Goal: Information Seeking & Learning: Understand process/instructions

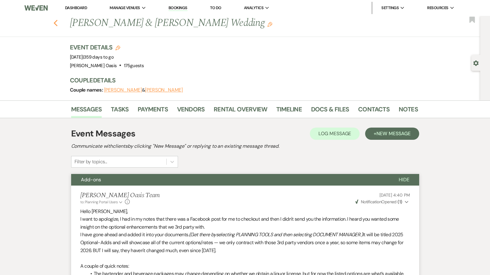
click at [55, 23] on use "button" at bounding box center [55, 23] width 4 height 7
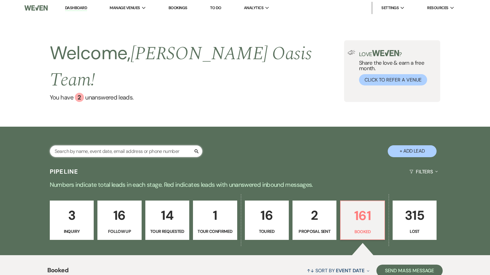
click at [83, 145] on input "text" at bounding box center [126, 151] width 153 height 12
type input "rose"
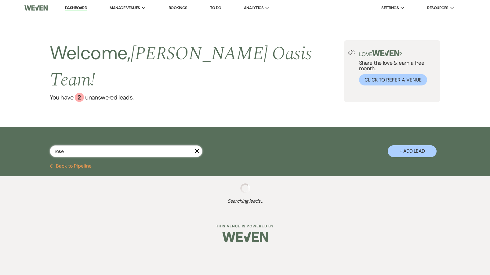
select select "8"
select select "4"
select select "8"
select select "4"
select select "8"
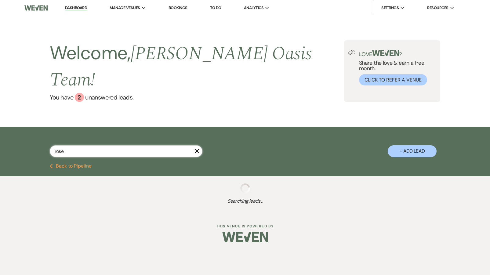
select select "8"
select select "5"
select select "8"
select select "7"
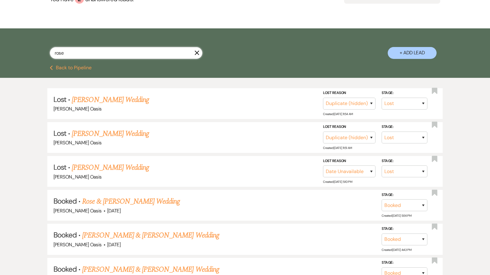
scroll to position [107, 0]
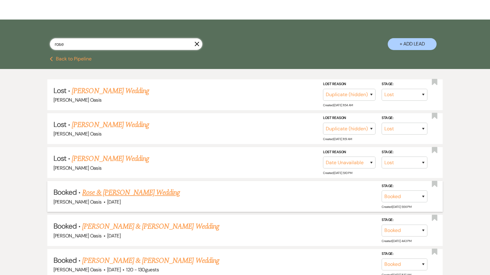
type input "rose"
click at [105, 187] on link "Rose & [PERSON_NAME] Wedding" at bounding box center [131, 192] width 98 height 11
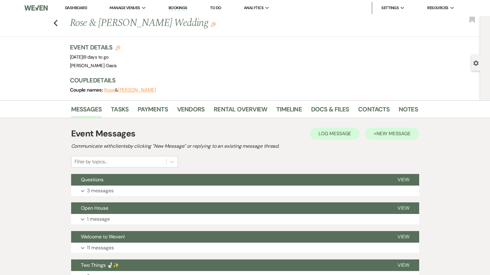
click at [385, 138] on button "+ New Message" at bounding box center [392, 134] width 54 height 12
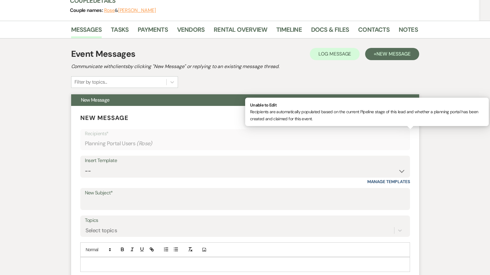
scroll to position [85, 0]
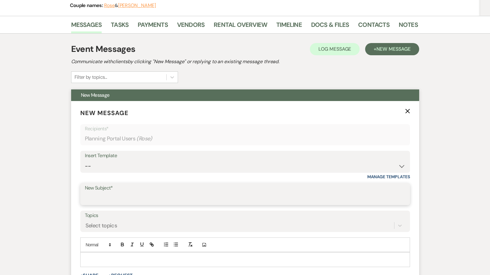
click at [115, 197] on input "New Subject*" at bounding box center [245, 199] width 321 height 12
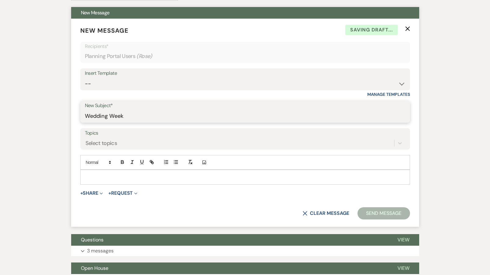
scroll to position [181, 0]
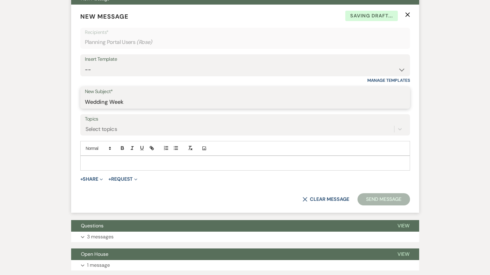
type input "Wedding Week"
click at [138, 157] on div at bounding box center [245, 163] width 329 height 14
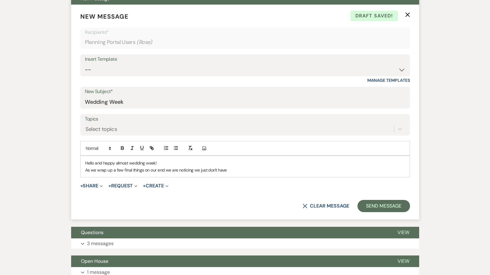
drag, startPoint x: 192, startPoint y: 168, endPoint x: 261, endPoint y: 171, distance: 69.1
click at [261, 171] on p "As we wrap up a few final things on our end we are noticing we just don't have" at bounding box center [245, 170] width 320 height 7
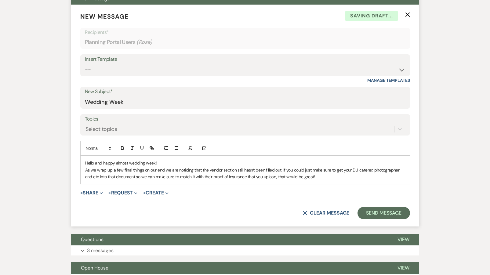
copy div "Hello and happy almost wedding week! As we wrap up a few final things on our en…"
drag, startPoint x: 24, startPoint y: 0, endPoint x: 93, endPoint y: 172, distance: 185.2
click at [93, 172] on p "As we wrap up a few final things on our end we are noticing that the vendor sec…" at bounding box center [245, 174] width 320 height 14
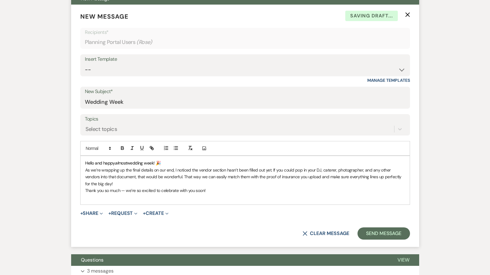
click at [126, 187] on p "Thank you so much — we’re so excited to celebrate with you soon!" at bounding box center [245, 190] width 320 height 7
click at [142, 197] on p at bounding box center [245, 197] width 320 height 7
click at [385, 235] on button "Send Message" at bounding box center [384, 234] width 52 height 12
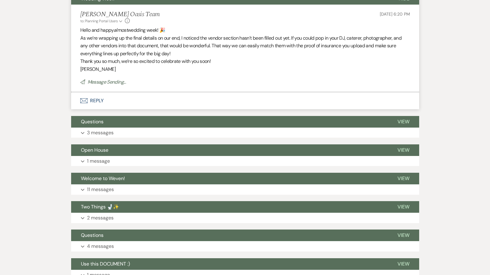
click at [103, 68] on p "[PERSON_NAME]" at bounding box center [245, 69] width 330 height 8
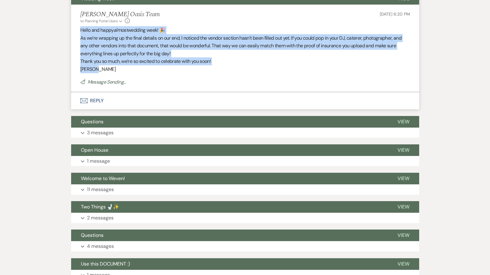
drag, startPoint x: 100, startPoint y: 68, endPoint x: 79, endPoint y: 30, distance: 44.0
click at [79, 30] on li "[PERSON_NAME] Oasis Team to: Planning Portal Users Expand Info [DATE] 6:20 PM H…" at bounding box center [245, 49] width 348 height 88
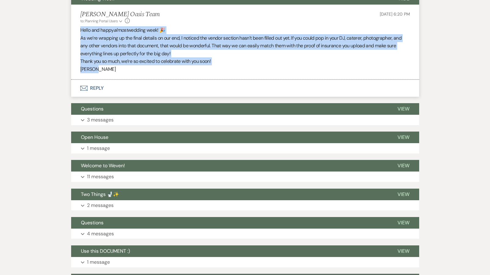
copy div "Hello and happy almost wedding week! 🎉 As we’re wrapping up the final details o…"
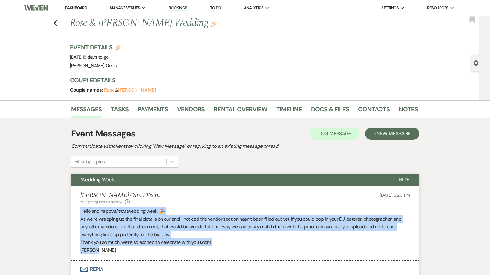
scroll to position [0, 0]
click at [54, 23] on use "button" at bounding box center [55, 23] width 4 height 7
select select "8"
select select "4"
select select "8"
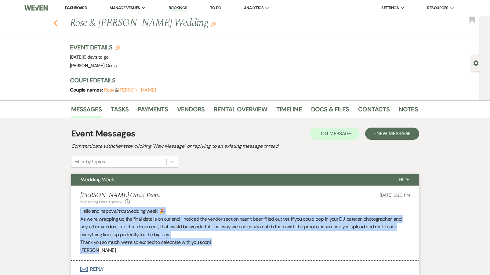
select select "4"
select select "8"
select select "5"
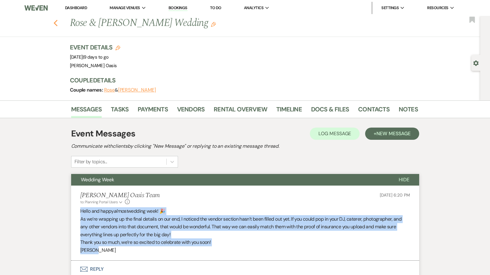
select select "8"
select select "7"
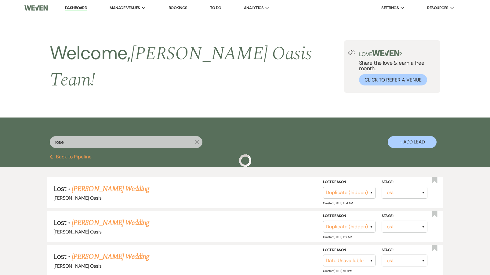
scroll to position [107, 0]
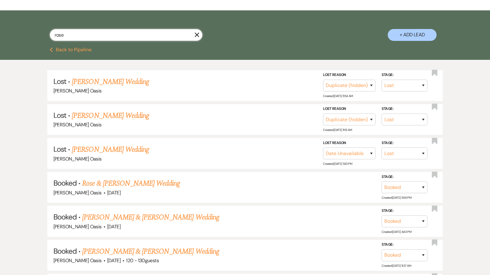
click at [74, 29] on input "rose" at bounding box center [126, 35] width 153 height 12
type input "r"
type input "jordan"
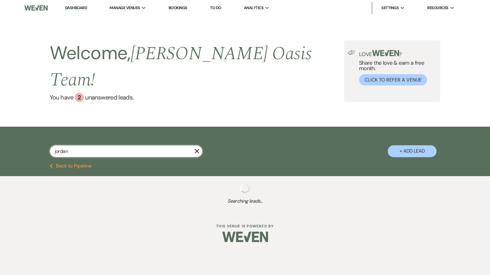
select select "8"
select select "2"
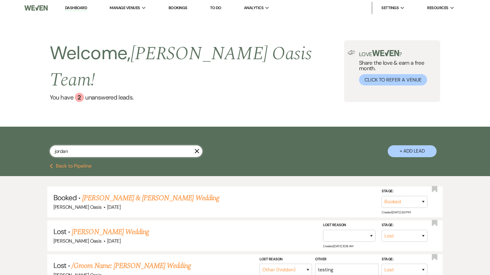
type input "Jordan"
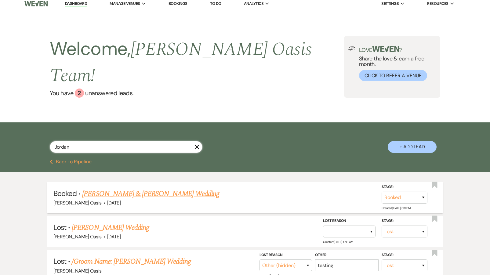
scroll to position [11, 0]
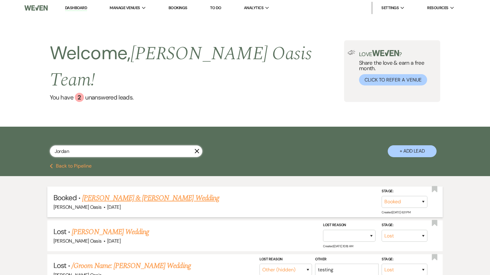
select select "8"
select select "2"
type input "Jordan"
click at [103, 193] on link "[PERSON_NAME] & [PERSON_NAME] Wedding" at bounding box center [150, 198] width 137 height 11
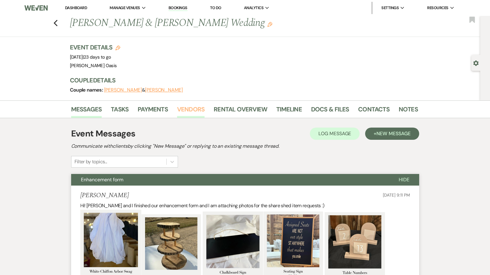
click at [185, 105] on link "Vendors" at bounding box center [190, 110] width 27 height 13
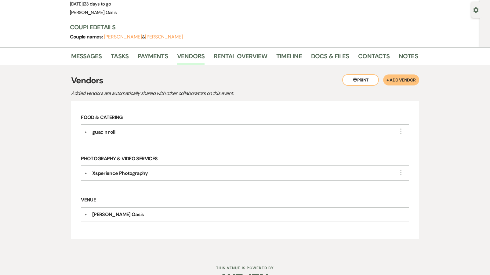
scroll to position [54, 0]
click at [91, 58] on link "Messages" at bounding box center [86, 57] width 31 height 13
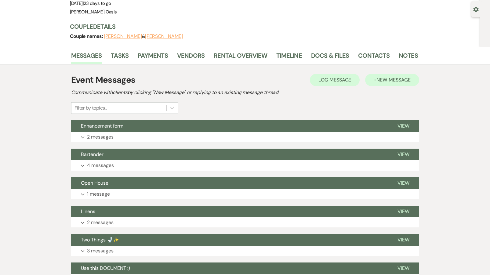
click at [394, 78] on span "New Message" at bounding box center [394, 80] width 34 height 6
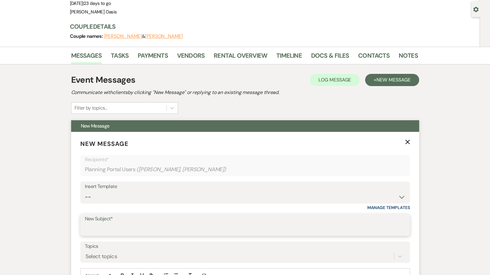
click at [129, 225] on input "New Subject*" at bounding box center [245, 230] width 321 height 12
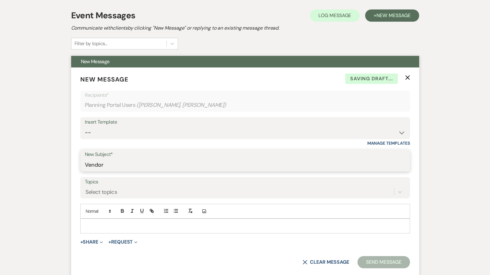
scroll to position [147, 0]
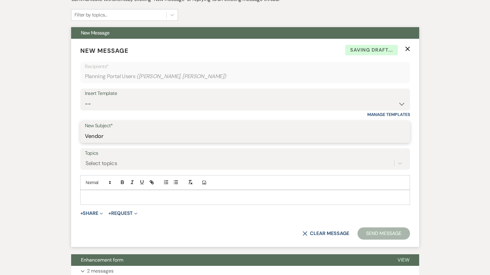
type input "Vendor"
click at [125, 194] on p at bounding box center [245, 197] width 320 height 7
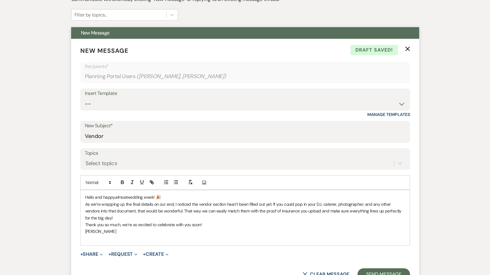
click at [154, 195] on span "wedding week! 🎉" at bounding box center [144, 197] width 34 height 5
drag, startPoint x: 363, startPoint y: 201, endPoint x: 321, endPoint y: 202, distance: 41.9
click at [321, 203] on p "As we’re wrapping up the final details on our end, I noticed the vendor section…" at bounding box center [245, 211] width 320 height 20
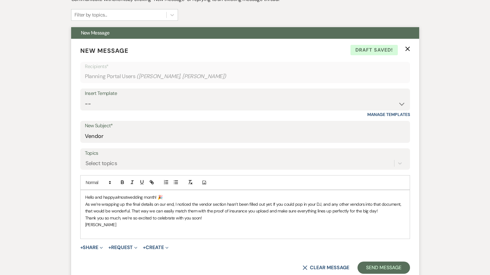
click at [383, 210] on p "As we’re wrapping up the final details on our end, I noticed the vendor section…" at bounding box center [245, 208] width 320 height 14
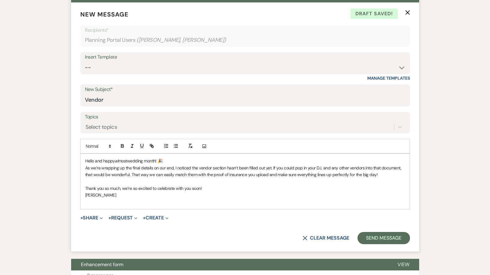
scroll to position [191, 0]
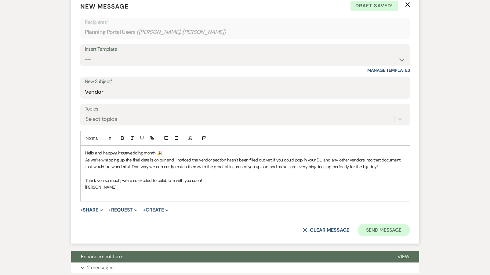
click at [381, 226] on button "Send Message" at bounding box center [384, 230] width 52 height 12
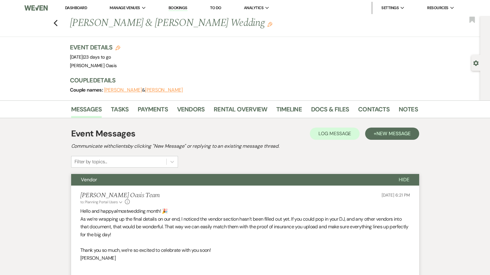
scroll to position [0, 0]
click at [53, 20] on icon "Previous" at bounding box center [55, 23] width 5 height 7
select select "8"
select select "2"
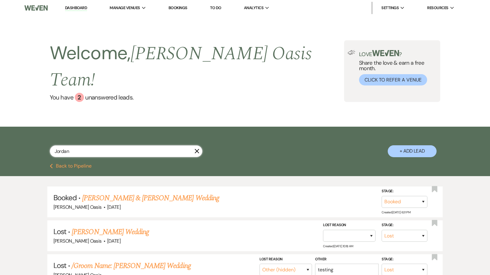
click at [71, 145] on input "Jordan" at bounding box center [126, 151] width 153 height 12
type input "J"
type input "[PERSON_NAME]"
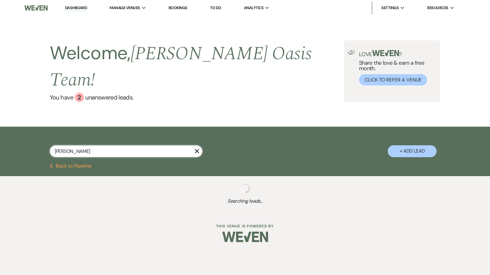
select select "8"
select select "5"
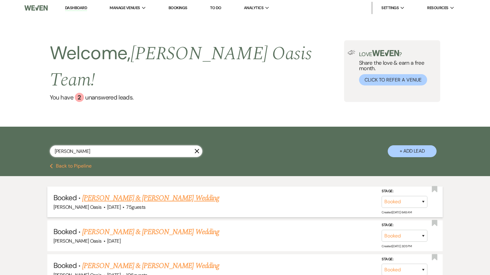
type input "[PERSON_NAME]"
click at [104, 193] on link "[PERSON_NAME] & [PERSON_NAME] Wedding" at bounding box center [150, 198] width 137 height 11
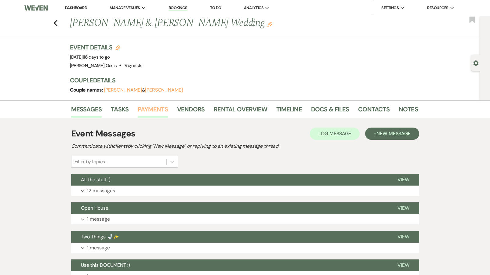
click at [146, 108] on link "Payments" at bounding box center [153, 110] width 30 height 13
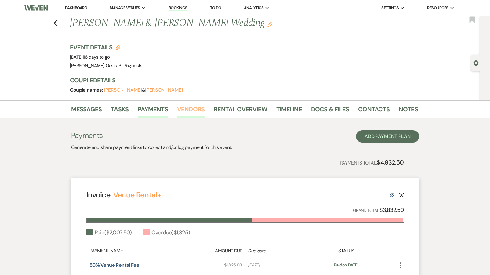
click at [184, 107] on link "Vendors" at bounding box center [190, 110] width 27 height 13
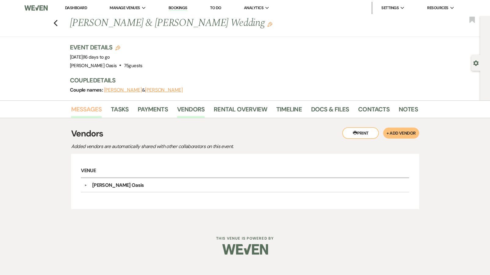
click at [76, 111] on link "Messages" at bounding box center [86, 110] width 31 height 13
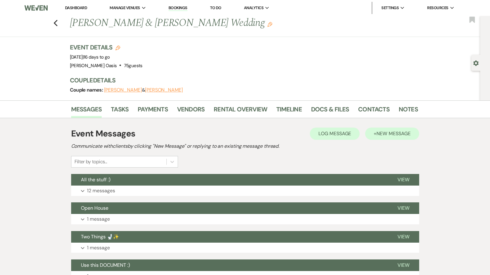
click at [386, 137] on button "+ New Message" at bounding box center [392, 134] width 54 height 12
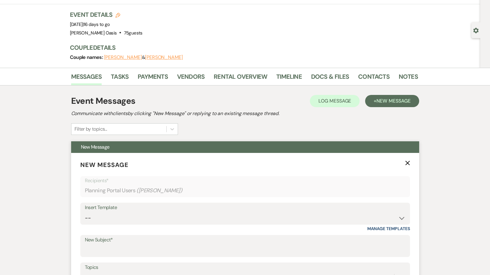
scroll to position [33, 0]
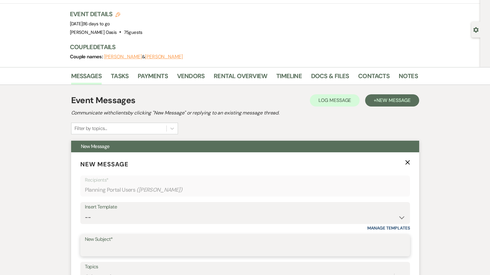
click at [132, 244] on input "New Subject*" at bounding box center [245, 250] width 321 height 12
type input "w"
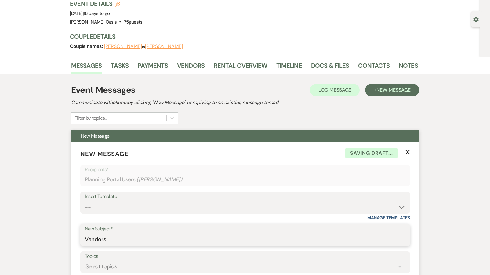
scroll to position [107, 0]
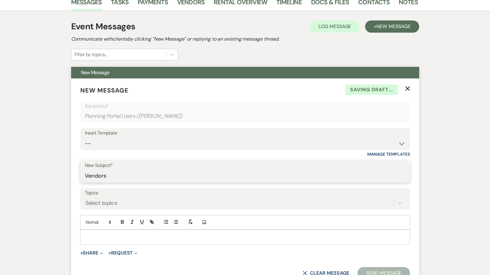
type input "Vendors"
click at [137, 240] on div at bounding box center [245, 237] width 329 height 14
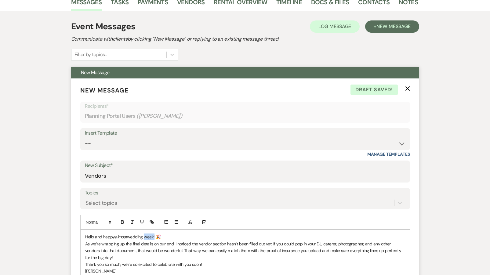
drag, startPoint x: 154, startPoint y: 236, endPoint x: 145, endPoint y: 235, distance: 9.2
click at [145, 235] on span "wedding week! 🎉" at bounding box center [144, 236] width 34 height 5
drag, startPoint x: 163, startPoint y: 247, endPoint x: 172, endPoint y: 251, distance: 9.2
click at [172, 251] on p "As we’re wrapping up the final details on our end, I noticed the vendor section…" at bounding box center [245, 251] width 320 height 20
click at [116, 259] on p "As we’re wrapping up the final details on our end, I noticed the vendor section…" at bounding box center [245, 251] width 320 height 20
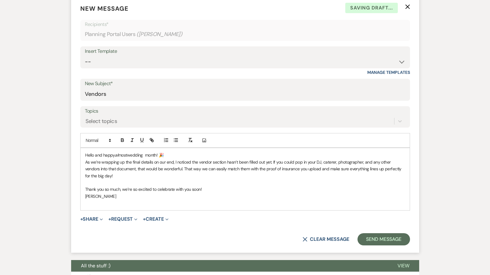
scroll to position [189, 0]
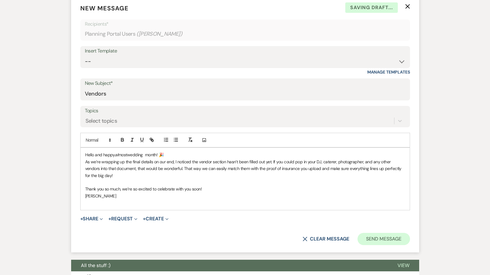
click at [392, 239] on button "Send Message" at bounding box center [384, 239] width 52 height 12
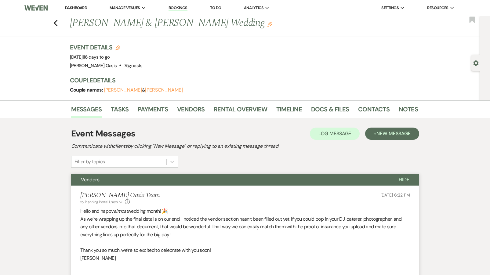
scroll to position [0, 0]
click at [57, 24] on icon "Previous" at bounding box center [55, 23] width 5 height 7
select select "8"
select select "5"
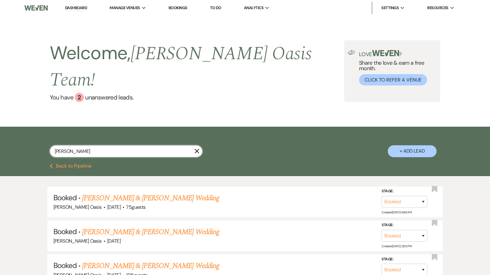
drag, startPoint x: 76, startPoint y: 134, endPoint x: 38, endPoint y: 133, distance: 37.9
click at [38, 133] on div "[PERSON_NAME] + Add Lead" at bounding box center [245, 146] width 440 height 32
type input "[PERSON_NAME]"
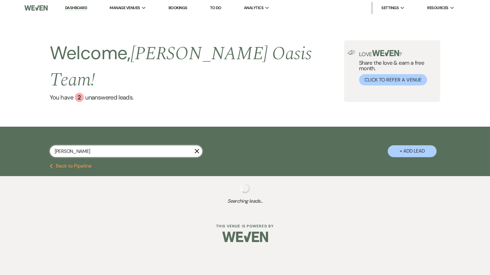
select select "5"
select select "8"
select select "1"
select select "8"
select select "5"
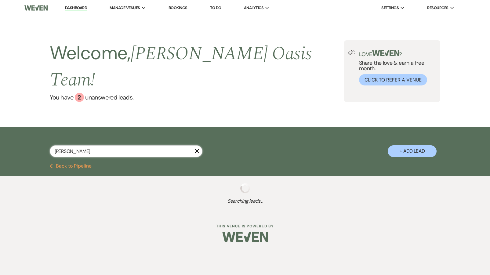
select select "8"
select select "1"
select select "8"
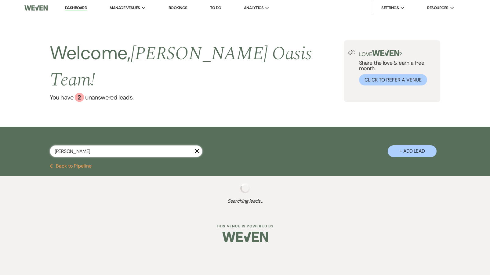
select select "1"
select select "8"
select select "2"
select select "8"
select select "5"
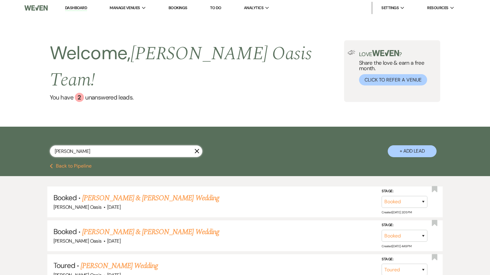
type input "[PERSON_NAME]"
drag, startPoint x: 12, startPoint y: 178, endPoint x: 88, endPoint y: 136, distance: 87.3
click at [88, 145] on input "[PERSON_NAME]" at bounding box center [126, 151] width 153 height 12
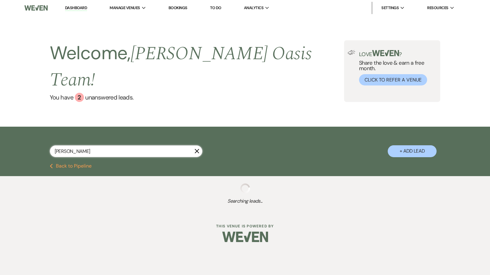
drag, startPoint x: 88, startPoint y: 136, endPoint x: 39, endPoint y: 130, distance: 49.3
click at [38, 130] on div "[PERSON_NAME] + Add Lead" at bounding box center [245, 146] width 440 height 32
select select "5"
select select "8"
select select "1"
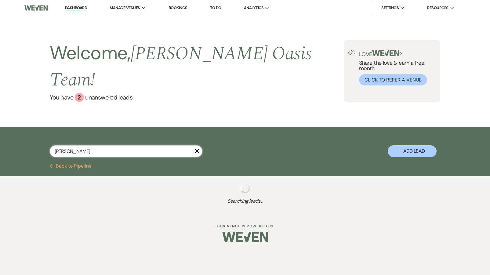
select select "8"
select select "5"
select select "8"
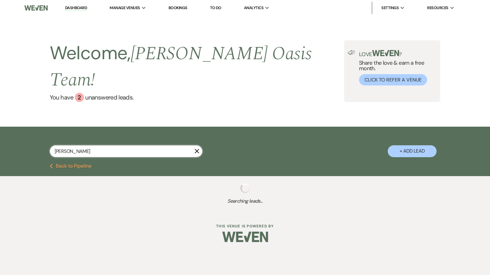
select select "1"
select select "8"
select select "1"
select select "8"
select select "2"
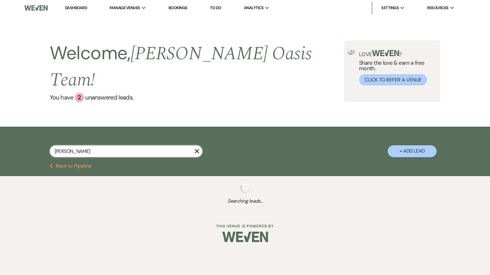
select select "8"
select select "5"
type input "cd"
select select "8"
select select "4"
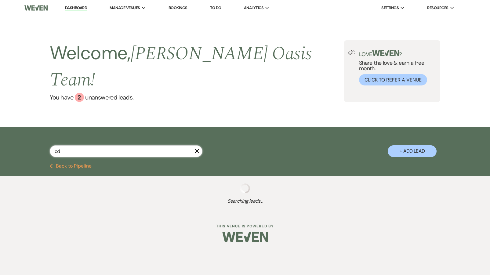
select select "8"
select select "4"
select select "5"
select select "8"
select select "1"
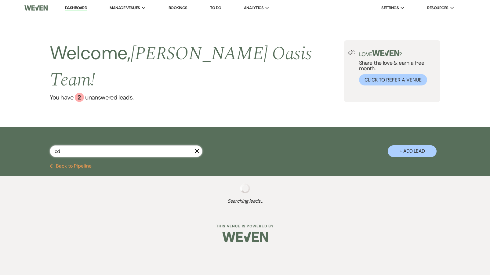
select select "8"
select select "1"
select select "8"
select select "4"
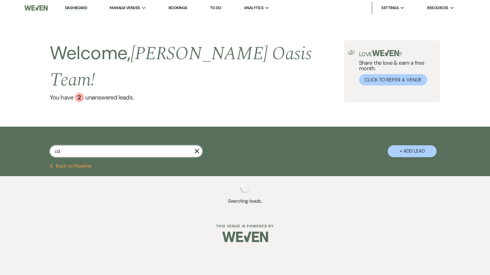
select select "8"
select select "1"
select select "8"
select select "5"
select select "8"
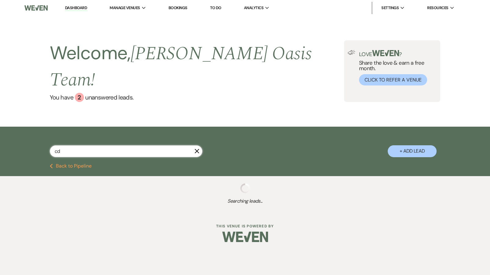
select select "8"
select select "5"
select select "8"
select select "2"
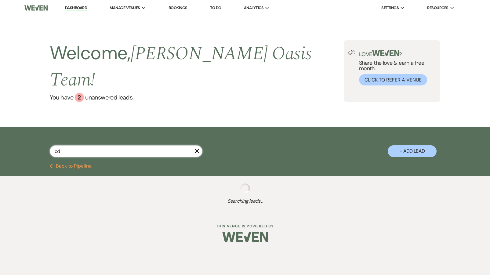
select select "8"
select select "5"
select select "8"
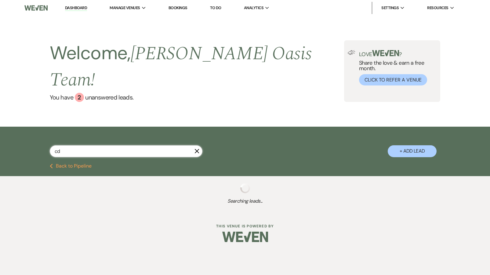
select select "5"
select select "8"
select select "5"
select select "8"
select select "5"
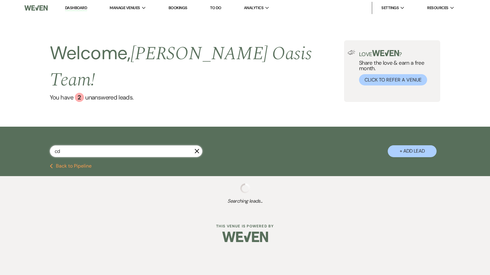
select select "8"
select select "2"
select select "8"
select select "1"
select select "8"
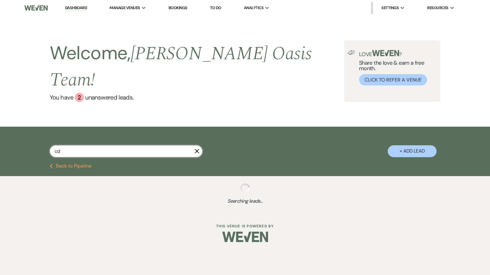
select select "2"
select select "8"
select select "5"
select select "8"
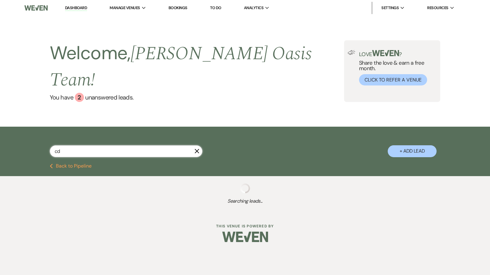
select select "1"
select select "8"
select select "5"
select select "8"
select select "5"
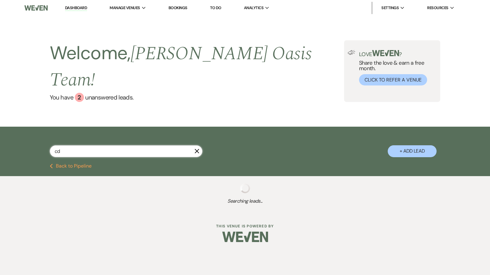
select select "8"
select select "1"
select select "8"
select select "6"
select select "8"
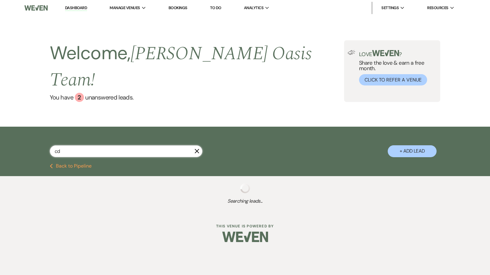
select select "8"
select select "5"
select select "8"
select select "6"
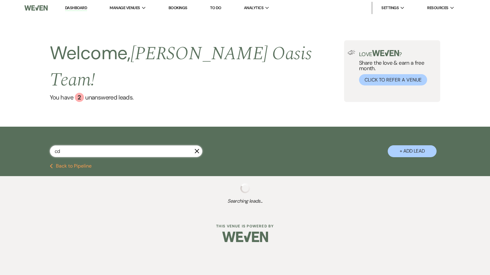
select select "8"
select select "5"
select select "8"
select select "4"
select select "8"
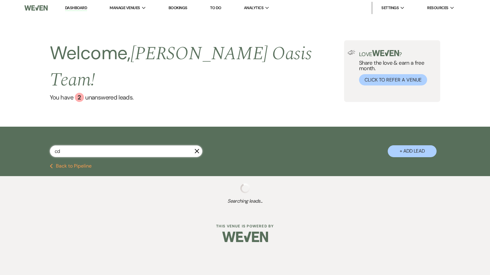
select select "5"
select select "8"
select select "2"
type input "ca"
select select "8"
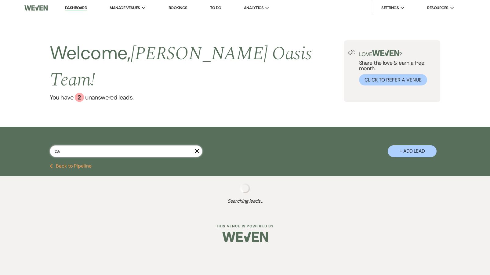
select select "8"
select select "5"
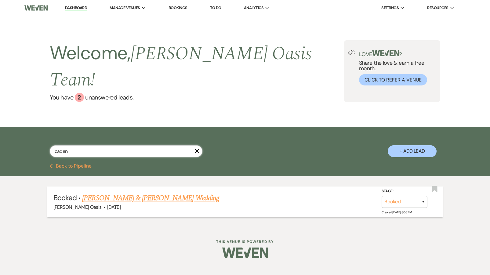
type input "caden"
click at [92, 193] on link "[PERSON_NAME] & [PERSON_NAME] Wedding" at bounding box center [150, 198] width 137 height 11
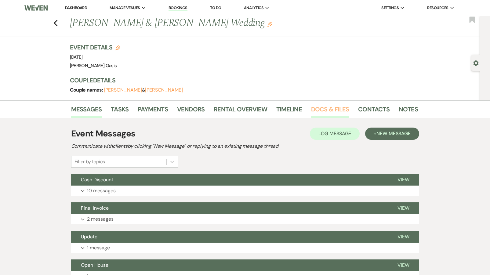
click at [328, 110] on link "Docs & Files" at bounding box center [330, 110] width 38 height 13
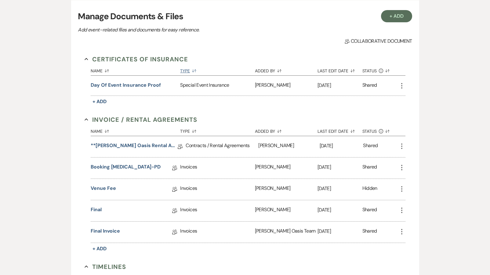
scroll to position [130, 0]
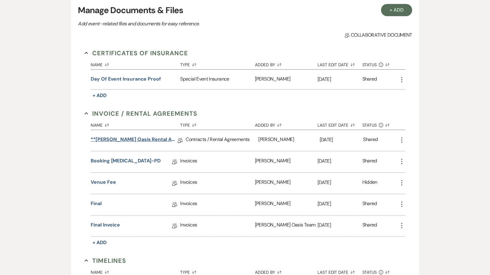
click at [124, 140] on link "**[PERSON_NAME] Oasis Rental Agreement**" at bounding box center [134, 140] width 87 height 9
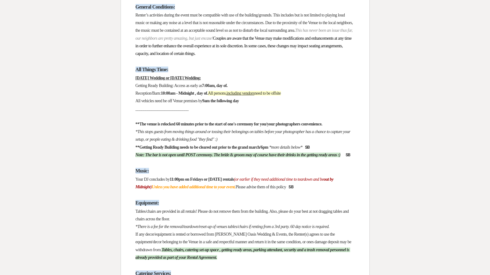
scroll to position [606, 0]
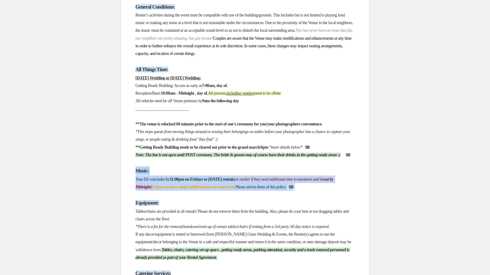
drag, startPoint x: 353, startPoint y: 204, endPoint x: 121, endPoint y: 186, distance: 232.3
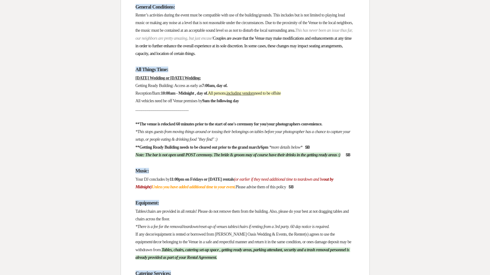
click at [153, 157] on em "Note: The bar is not open until POST ceremony. The bride & groom may of course …" at bounding box center [238, 155] width 205 height 5
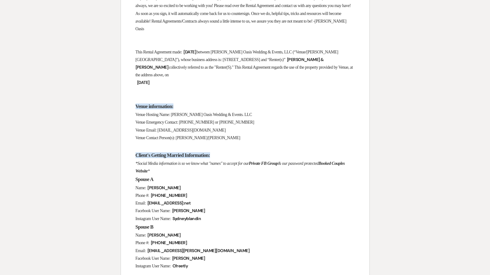
scroll to position [1, 0]
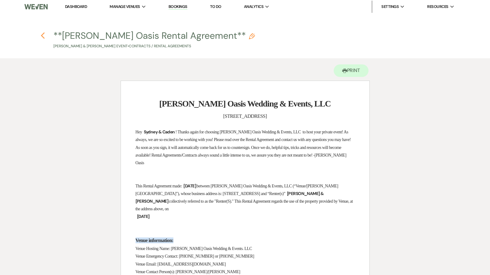
click at [45, 36] on icon "Previous" at bounding box center [43, 35] width 5 height 7
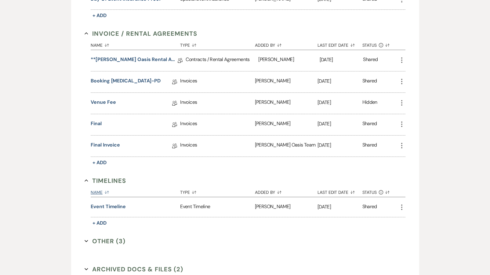
scroll to position [214, 0]
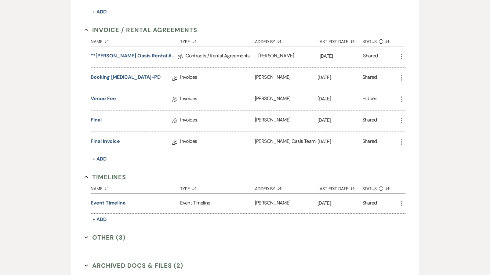
click at [103, 206] on button "Event Timeline" at bounding box center [108, 203] width 35 height 7
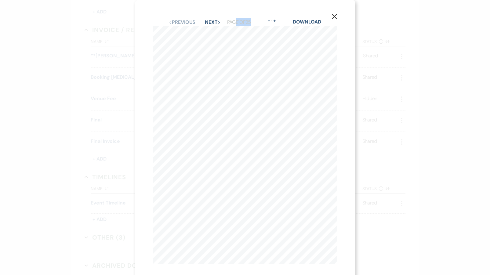
drag, startPoint x: 253, startPoint y: 24, endPoint x: 233, endPoint y: 23, distance: 19.3
click at [233, 24] on div "Previous Previous Next Next Page 1 of 25 - Zoom + Download" at bounding box center [245, 22] width 184 height 8
click at [215, 21] on button "Next Next" at bounding box center [213, 22] width 16 height 5
click at [182, 20] on button "Previous Previous" at bounding box center [182, 22] width 27 height 5
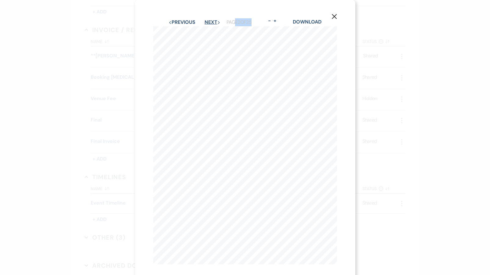
click at [208, 23] on button "Next Next" at bounding box center [213, 22] width 16 height 5
click at [209, 23] on button "Next Next" at bounding box center [213, 22] width 16 height 5
click at [212, 23] on button "Next Next" at bounding box center [213, 22] width 16 height 5
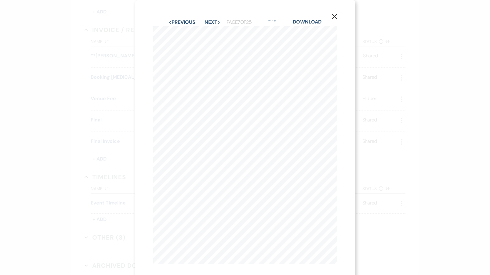
click at [195, 18] on div "X Previous Previous Next Next Page 7 of 25 - Zoom + Download Girls Timeline 7:0…" at bounding box center [245, 141] width 221 height 283
click at [191, 22] on button "Previous Previous" at bounding box center [182, 22] width 27 height 5
click at [334, 15] on icon "X" at bounding box center [334, 16] width 5 height 5
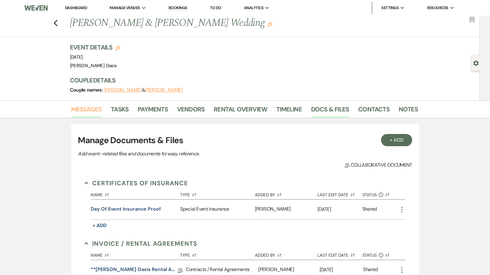
scroll to position [0, 0]
click at [335, 110] on link "Docs & Files" at bounding box center [330, 110] width 38 height 13
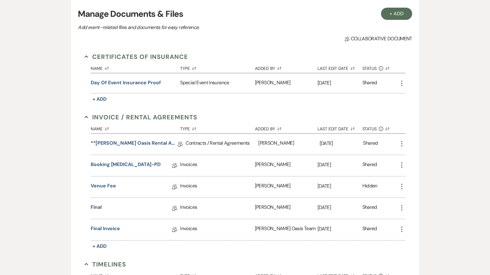
scroll to position [128, 0]
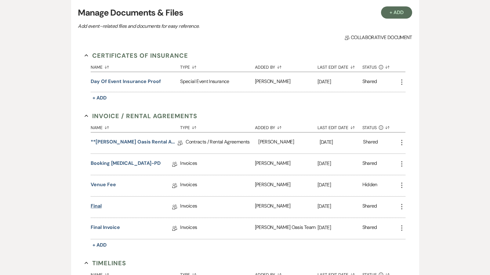
click at [97, 207] on link "Final" at bounding box center [96, 207] width 11 height 9
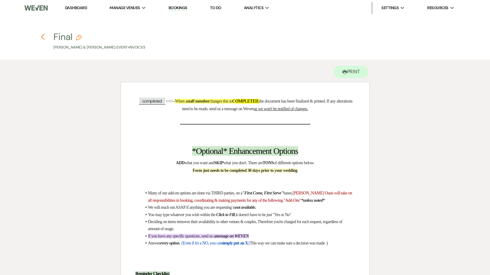
click at [43, 40] on icon "Previous" at bounding box center [43, 36] width 5 height 7
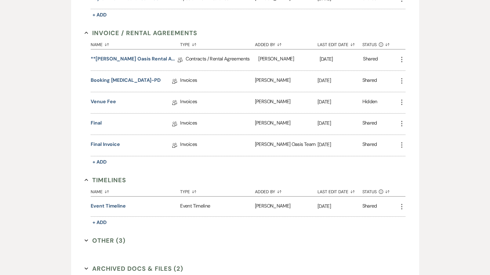
scroll to position [211, 0]
click at [123, 206] on button "Event Timeline" at bounding box center [108, 205] width 35 height 7
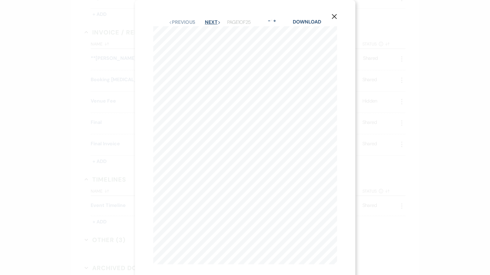
click at [208, 21] on button "Next Next" at bounding box center [213, 22] width 16 height 5
click at [208, 20] on button "Next Next" at bounding box center [213, 22] width 16 height 5
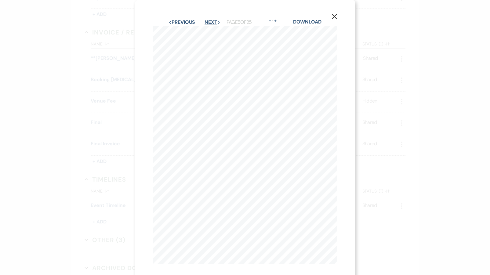
click at [208, 20] on button "Next Next" at bounding box center [213, 22] width 16 height 5
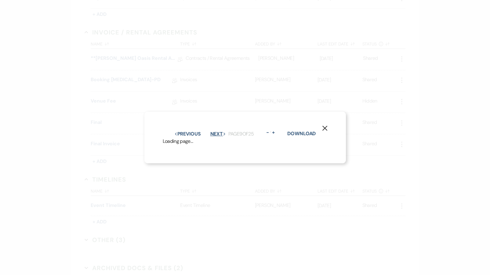
click at [211, 132] on button "Next Next" at bounding box center [219, 134] width 16 height 5
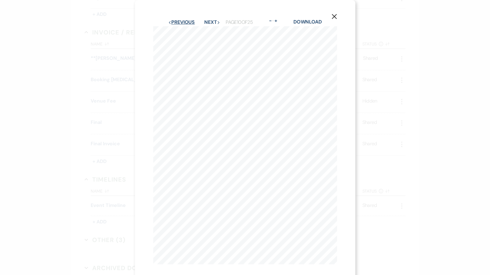
click at [184, 20] on button "Previous Previous" at bounding box center [181, 22] width 27 height 5
click at [183, 20] on button "Previous Previous" at bounding box center [182, 22] width 27 height 5
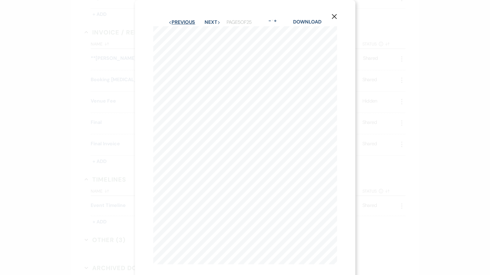
click at [183, 20] on button "Previous Previous" at bounding box center [182, 22] width 27 height 5
click at [187, 23] on button "Previous Previous" at bounding box center [182, 22] width 27 height 5
click at [209, 23] on button "Next Next" at bounding box center [213, 22] width 16 height 5
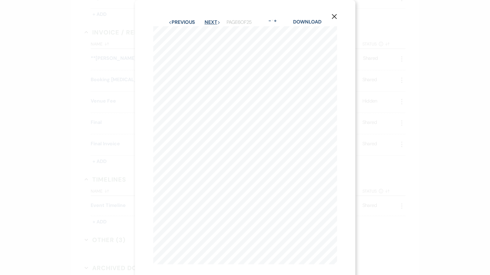
click at [209, 23] on button "Next Next" at bounding box center [213, 22] width 16 height 5
click at [209, 24] on button "Next Next" at bounding box center [213, 22] width 16 height 5
click at [214, 23] on button "Next Next" at bounding box center [212, 22] width 16 height 5
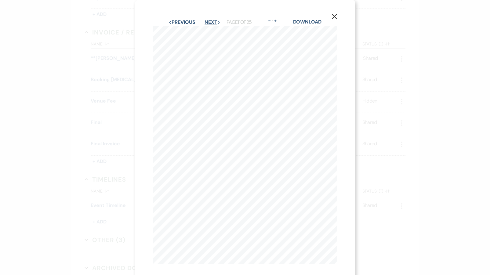
click at [214, 23] on button "Next Next" at bounding box center [213, 22] width 16 height 5
click at [214, 24] on button "Next Next" at bounding box center [212, 22] width 16 height 5
click at [214, 23] on button "Next Next" at bounding box center [212, 22] width 16 height 5
click at [214, 24] on button "Next Next" at bounding box center [212, 22] width 16 height 5
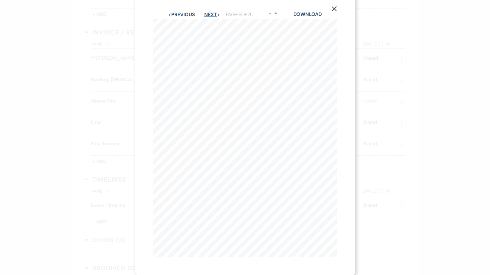
scroll to position [3, 0]
click at [206, 16] on button "Next Next" at bounding box center [212, 18] width 16 height 5
click at [209, 22] on button "Next Next" at bounding box center [212, 22] width 16 height 5
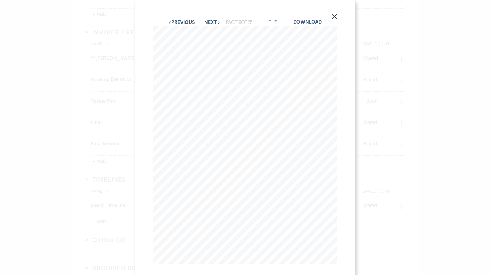
click at [209, 21] on button "Next Next" at bounding box center [212, 22] width 16 height 5
click at [208, 21] on button "Next Next" at bounding box center [212, 22] width 16 height 5
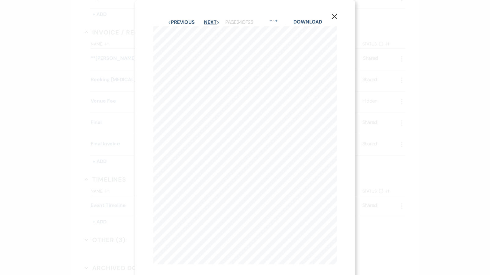
click at [208, 22] on button "Next Next" at bounding box center [212, 22] width 16 height 5
click at [207, 22] on button "Next Next" at bounding box center [212, 22] width 16 height 5
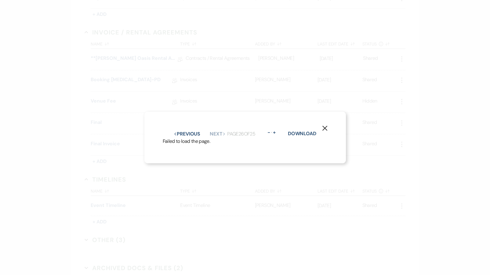
click at [188, 137] on div "Previous Previous Next Next Page 26 of 25 - Zoom + Download" at bounding box center [245, 134] width 165 height 8
click at [187, 132] on button "Previous Previous" at bounding box center [187, 134] width 27 height 5
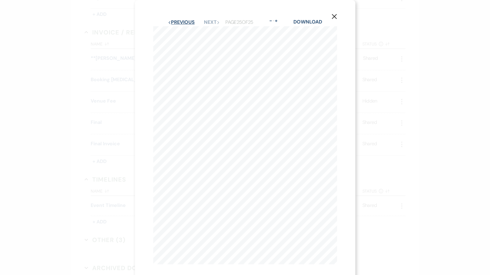
click at [183, 24] on button "Previous Previous" at bounding box center [181, 22] width 27 height 5
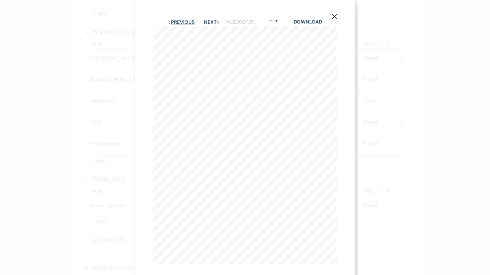
click at [183, 24] on button "Previous Previous" at bounding box center [181, 22] width 27 height 5
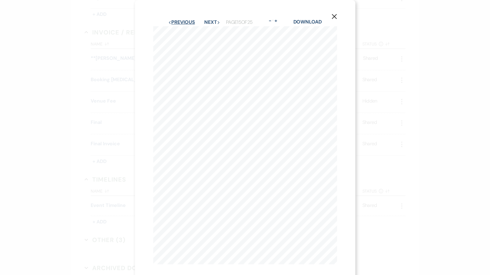
click at [183, 24] on button "Previous Previous" at bounding box center [181, 22] width 27 height 5
click at [183, 24] on button "Previous Previous" at bounding box center [182, 22] width 27 height 5
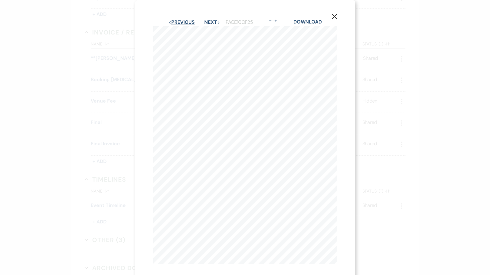
click at [183, 24] on button "Previous Previous" at bounding box center [181, 22] width 27 height 5
click at [183, 24] on button "Previous Previous" at bounding box center [182, 22] width 27 height 5
click at [218, 22] on icon "Next" at bounding box center [219, 22] width 3 height 3
click at [335, 16] on use "button" at bounding box center [334, 16] width 5 height 5
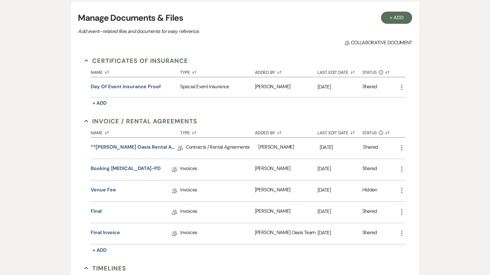
scroll to position [123, 0]
click at [96, 210] on link "Final" at bounding box center [96, 211] width 11 height 9
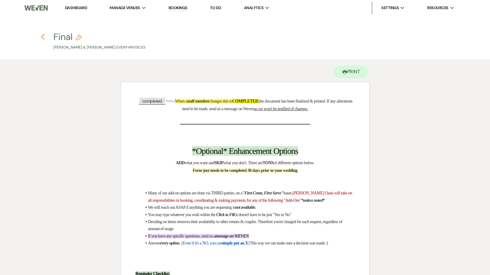
click at [42, 35] on icon "Previous" at bounding box center [43, 36] width 5 height 7
